Goal: Task Accomplishment & Management: Use online tool/utility

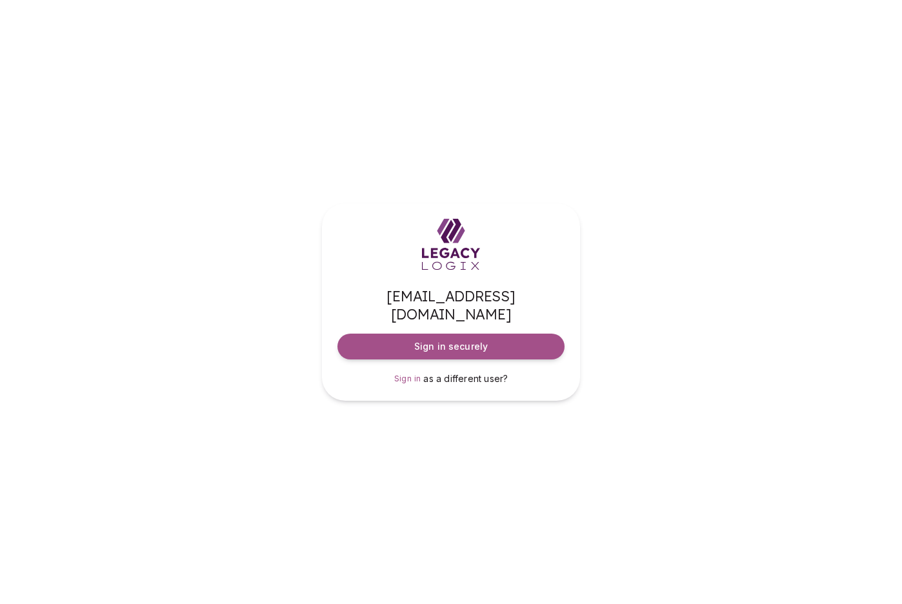
click at [526, 534] on div "[EMAIL_ADDRESS][DOMAIN_NAME] Sign in securely Sign in as a different user?" at bounding box center [451, 302] width 902 height 604
click at [480, 340] on span "Sign in securely" at bounding box center [451, 346] width 74 height 13
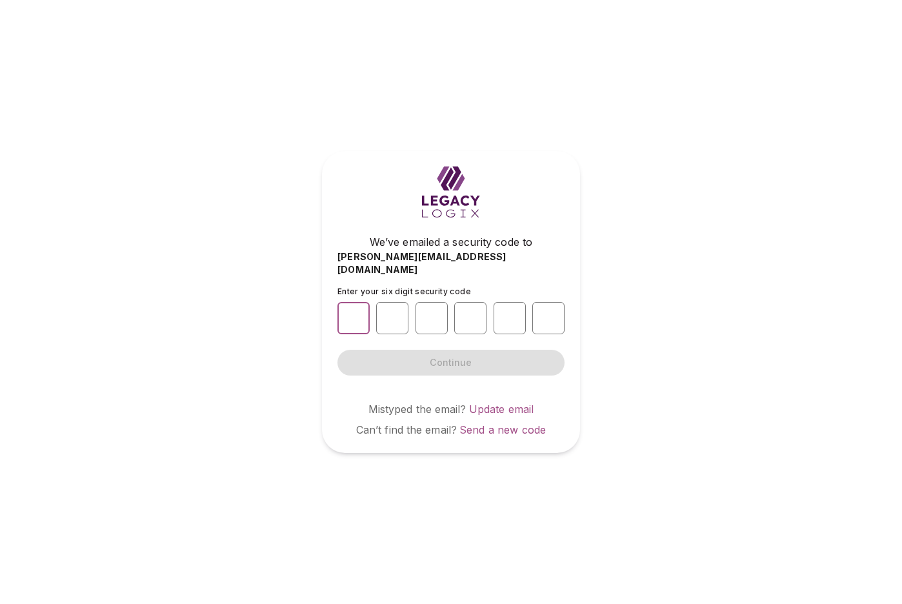
click at [356, 314] on input "number" at bounding box center [354, 318] width 32 height 32
type input "*"
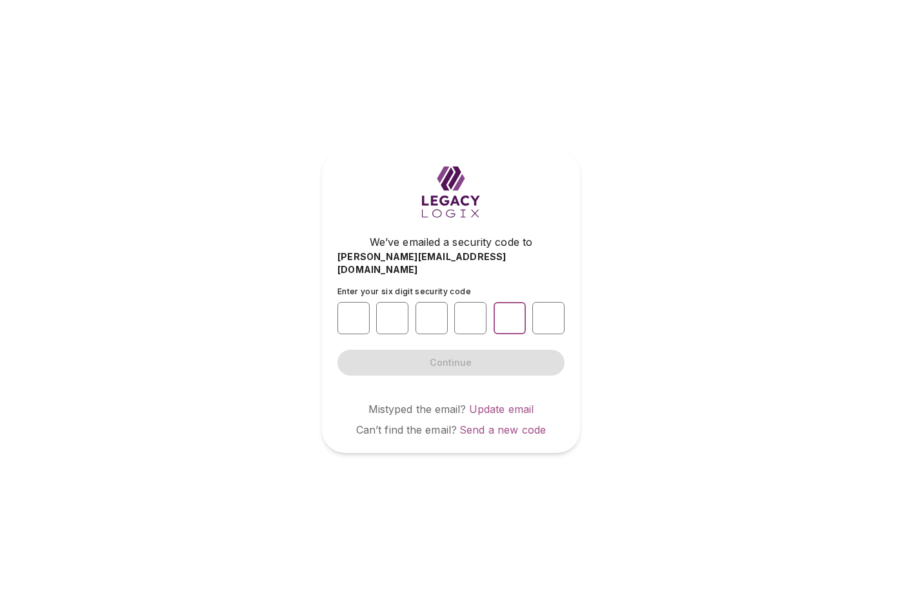
type input "*"
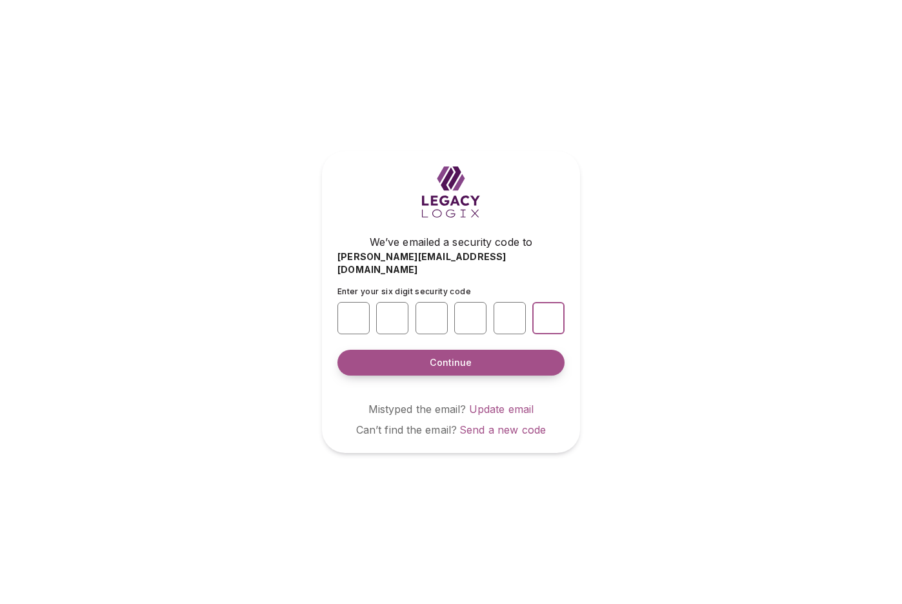
type input "*"
click at [445, 357] on span "Continue" at bounding box center [451, 362] width 42 height 13
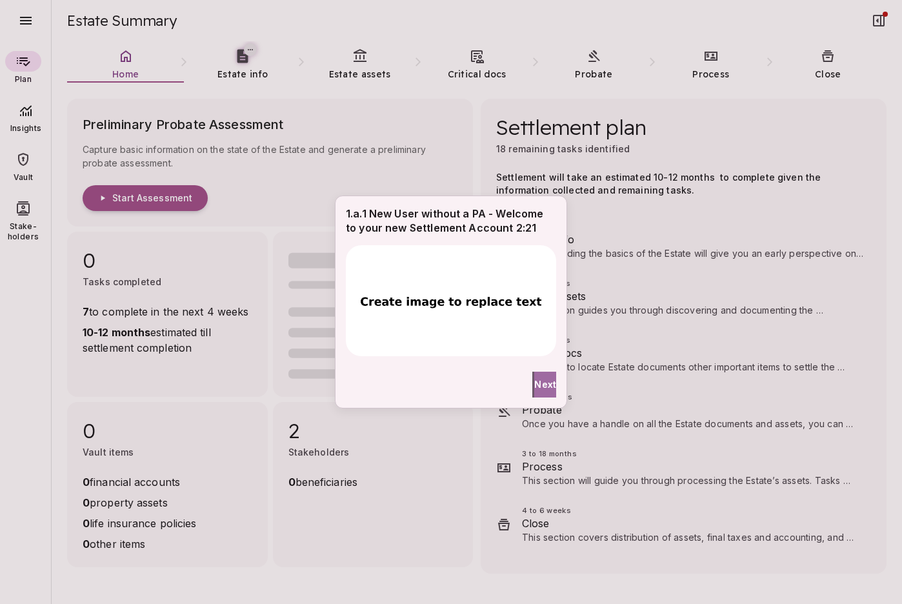
click at [538, 380] on span "Next" at bounding box center [545, 385] width 22 height 14
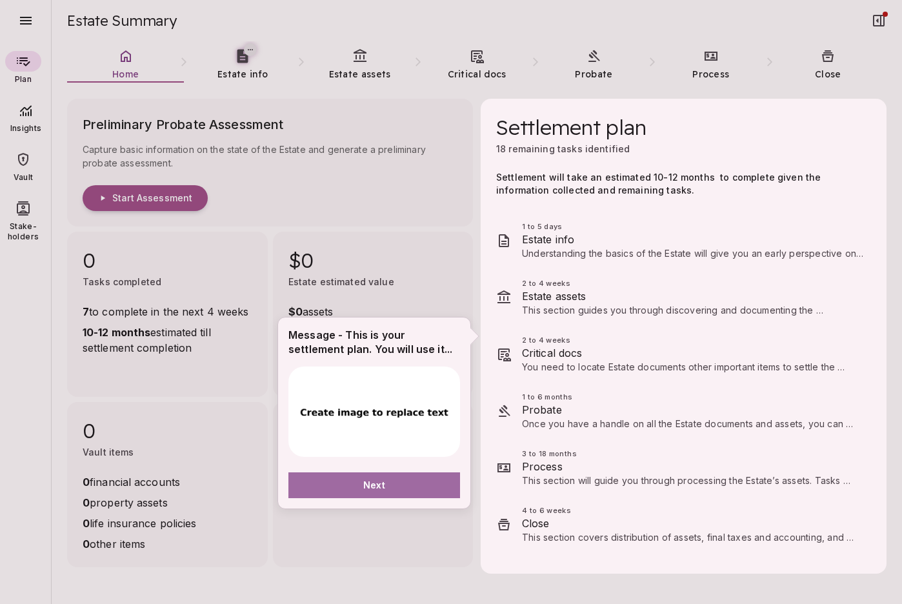
click at [394, 489] on button "Next" at bounding box center [375, 486] width 172 height 26
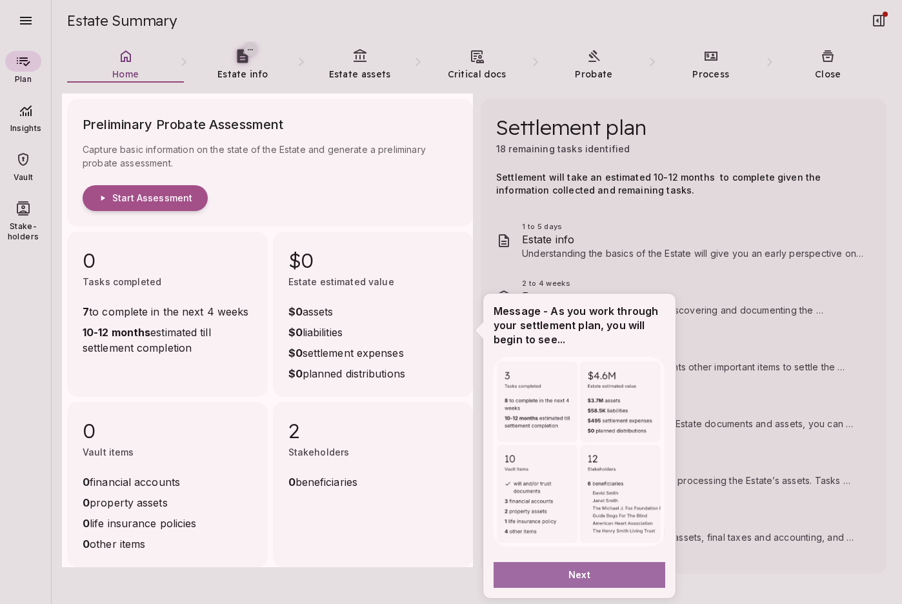
click at [578, 567] on button "Next" at bounding box center [580, 575] width 172 height 26
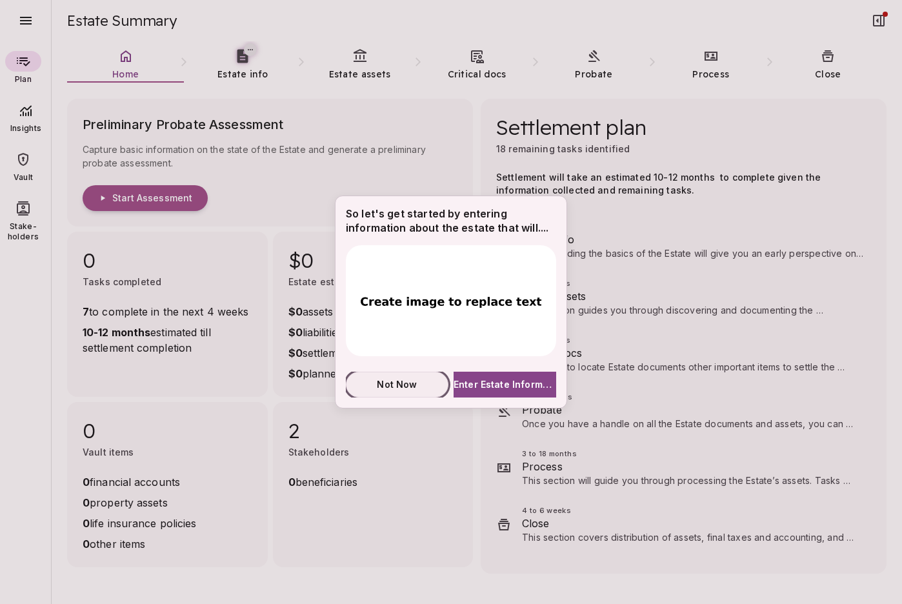
click at [407, 384] on span "Not Now" at bounding box center [397, 385] width 40 height 14
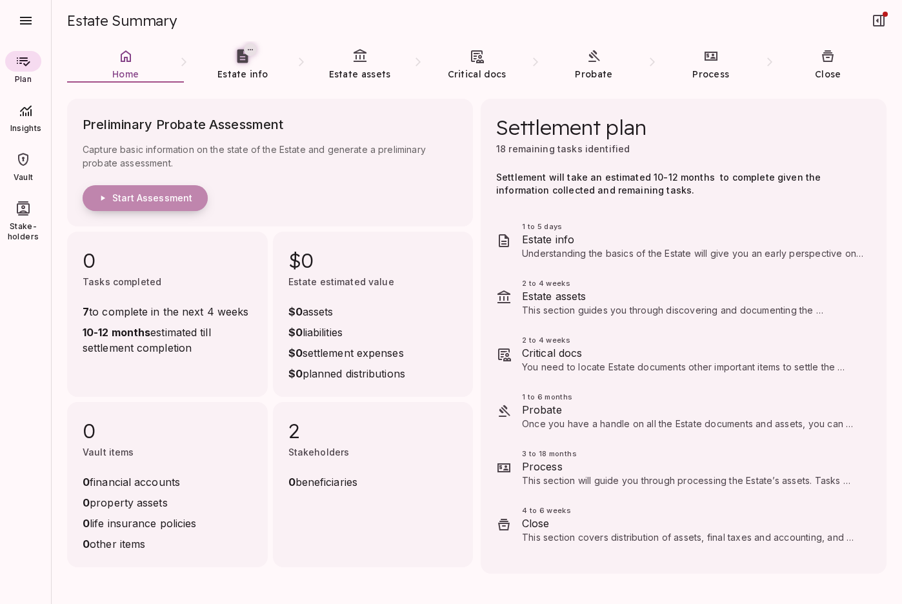
click at [171, 199] on span "Start Assessment" at bounding box center [152, 198] width 80 height 12
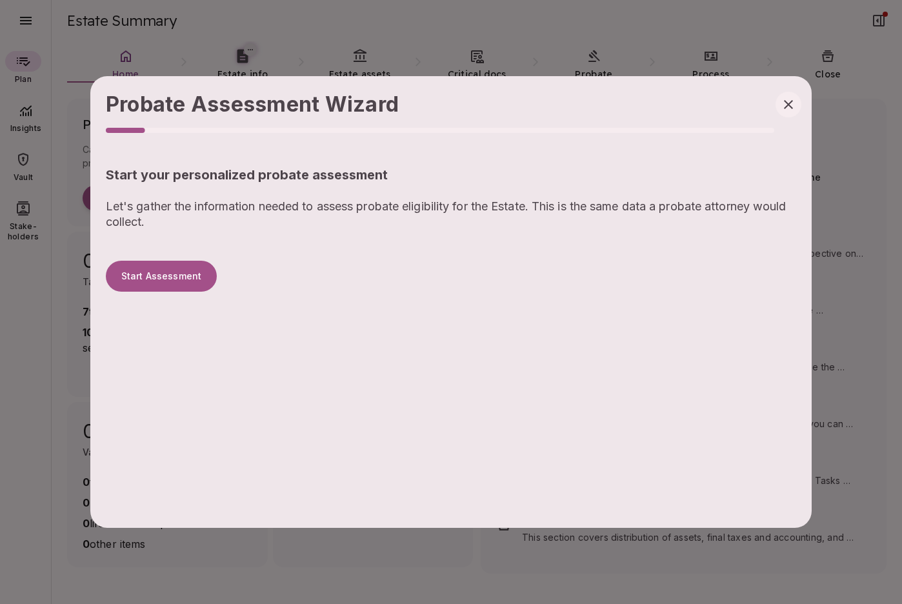
click at [788, 102] on icon "button" at bounding box center [788, 104] width 15 height 15
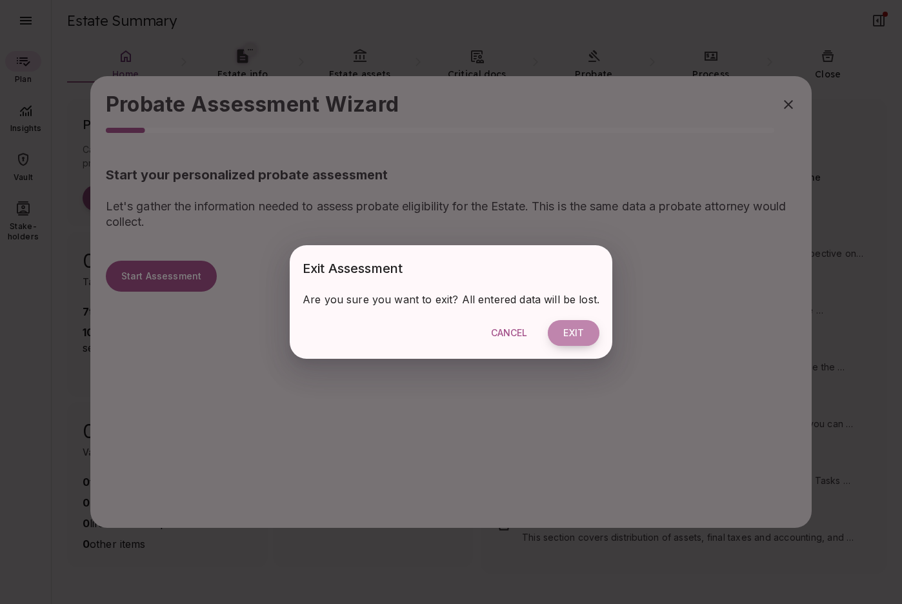
click at [574, 331] on button "Exit" at bounding box center [574, 333] width 52 height 26
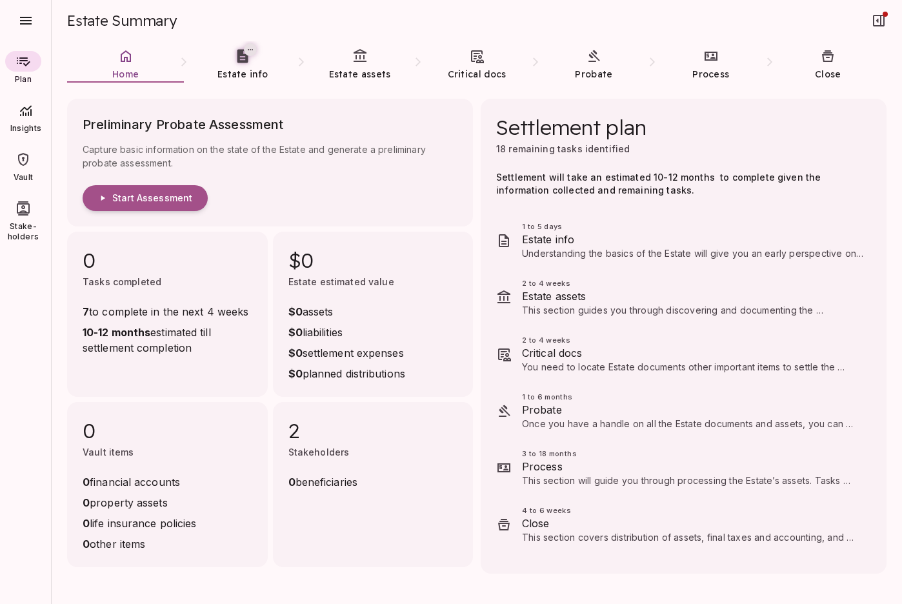
click at [22, 372] on div "Plan Insights Vault Stake-holders" at bounding box center [26, 322] width 52 height 563
click at [367, 65] on link "Estate assets" at bounding box center [359, 64] width 117 height 46
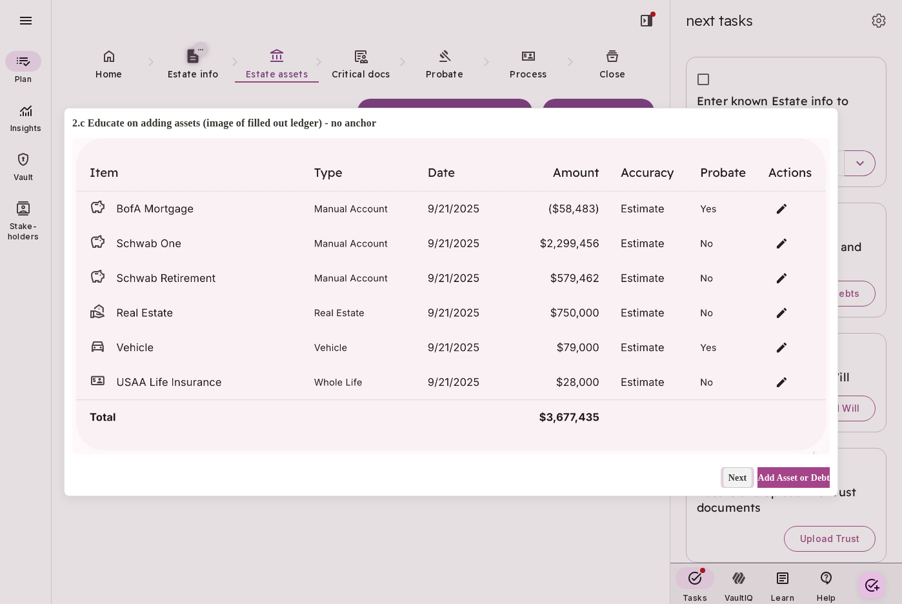
click at [729, 481] on span "Next" at bounding box center [738, 478] width 19 height 14
click at [720, 481] on span "Not Now" at bounding box center [730, 478] width 35 height 14
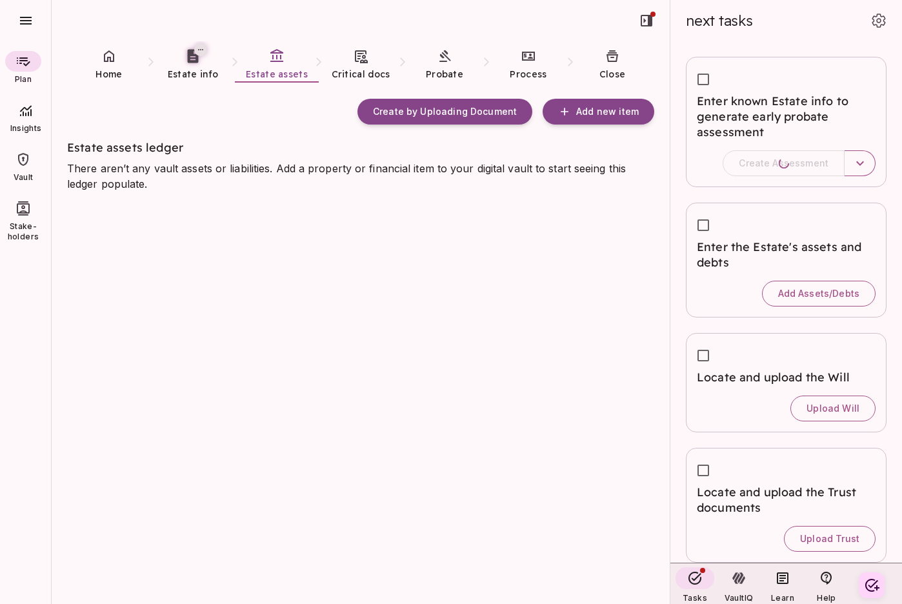
click at [95, 317] on div "Create by Uploading Document Add new item Estate assets ledger There aren’t any…" at bounding box center [368, 344] width 603 height 522
